Goal: Task Accomplishment & Management: Complete application form

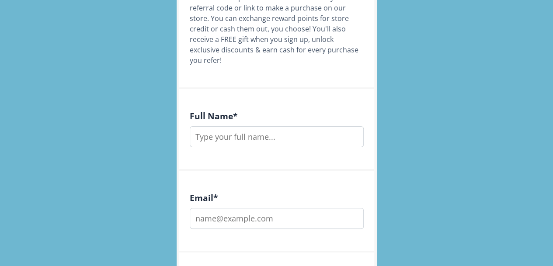
scroll to position [193, 0]
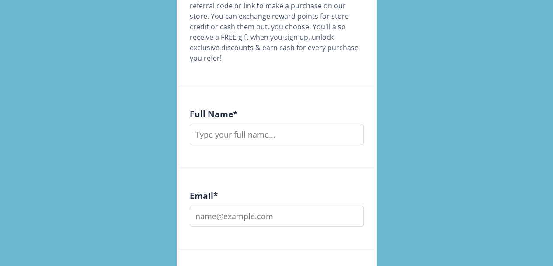
click at [272, 145] on input "text" at bounding box center [277, 134] width 174 height 21
type input "[PERSON_NAME]"
type input "[EMAIL_ADDRESS][DOMAIN_NAME]"
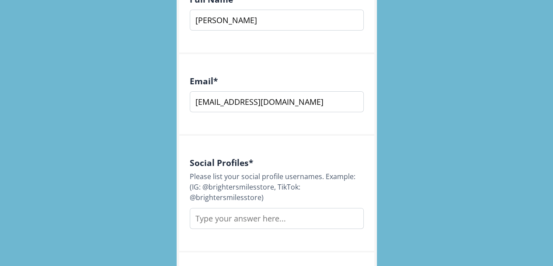
scroll to position [426, 0]
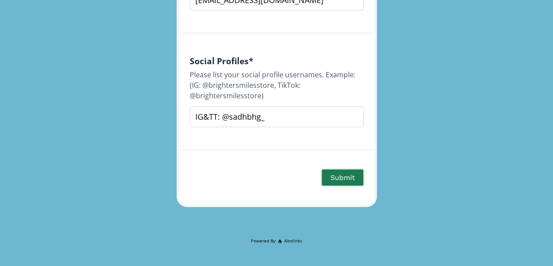
type input "IG&TT: @sadhbhg_"
click at [340, 187] on button "Submit" at bounding box center [343, 177] width 44 height 19
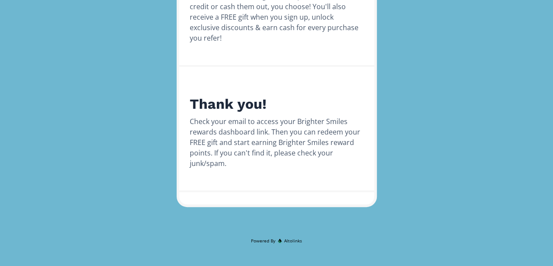
scroll to position [243, 0]
click at [333, 177] on div "Thank you! Check your email to access your Brighter Smiles rewards dashboard li…" at bounding box center [276, 129] width 195 height 125
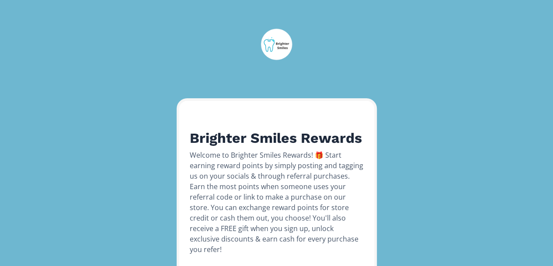
scroll to position [0, 0]
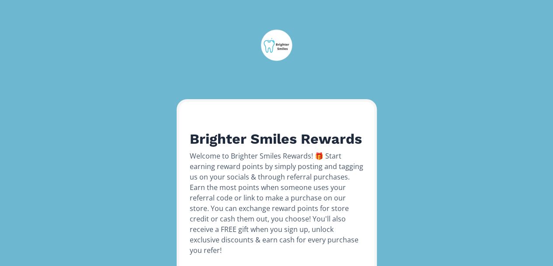
click at [272, 33] on img at bounding box center [276, 45] width 33 height 33
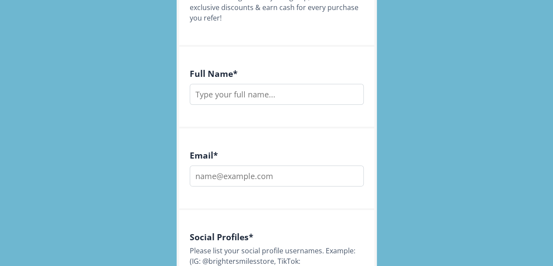
drag, startPoint x: 0, startPoint y: 0, endPoint x: 308, endPoint y: 197, distance: 365.8
click at [308, 187] on input "email" at bounding box center [277, 176] width 174 height 21
click at [433, 185] on div "Brighter Smiles Rewards Welcome to Brighter Smiles Rewards! 🎁 Start earning rew…" at bounding box center [276, 105] width 567 height 676
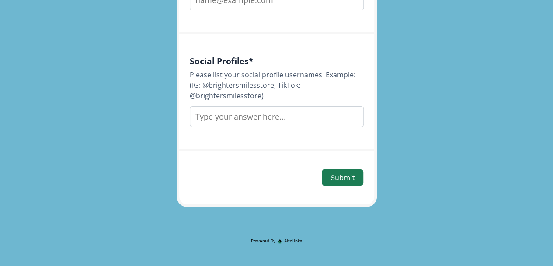
scroll to position [444, 0]
